Goal: Task Accomplishment & Management: Manage account settings

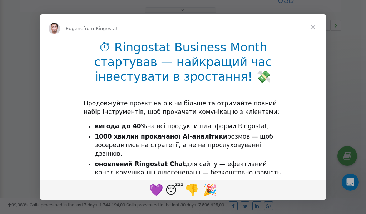
click at [314, 28] on span "Close" at bounding box center [313, 27] width 26 height 26
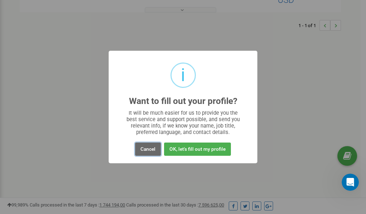
click at [148, 148] on button "Cancel" at bounding box center [148, 149] width 26 height 13
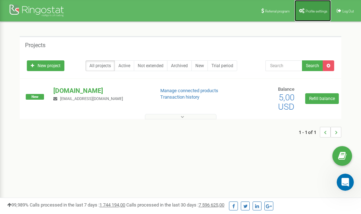
click at [313, 10] on span "Profile settings" at bounding box center [316, 11] width 22 height 4
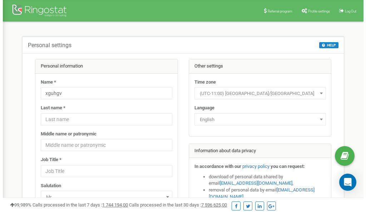
scroll to position [36, 0]
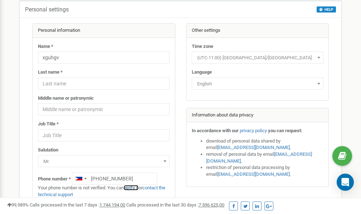
click at [134, 189] on link "verify it" at bounding box center [131, 187] width 15 height 5
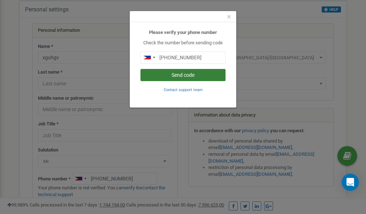
click at [185, 74] on button "Send code" at bounding box center [182, 75] width 85 height 12
